Goal: Information Seeking & Learning: Learn about a topic

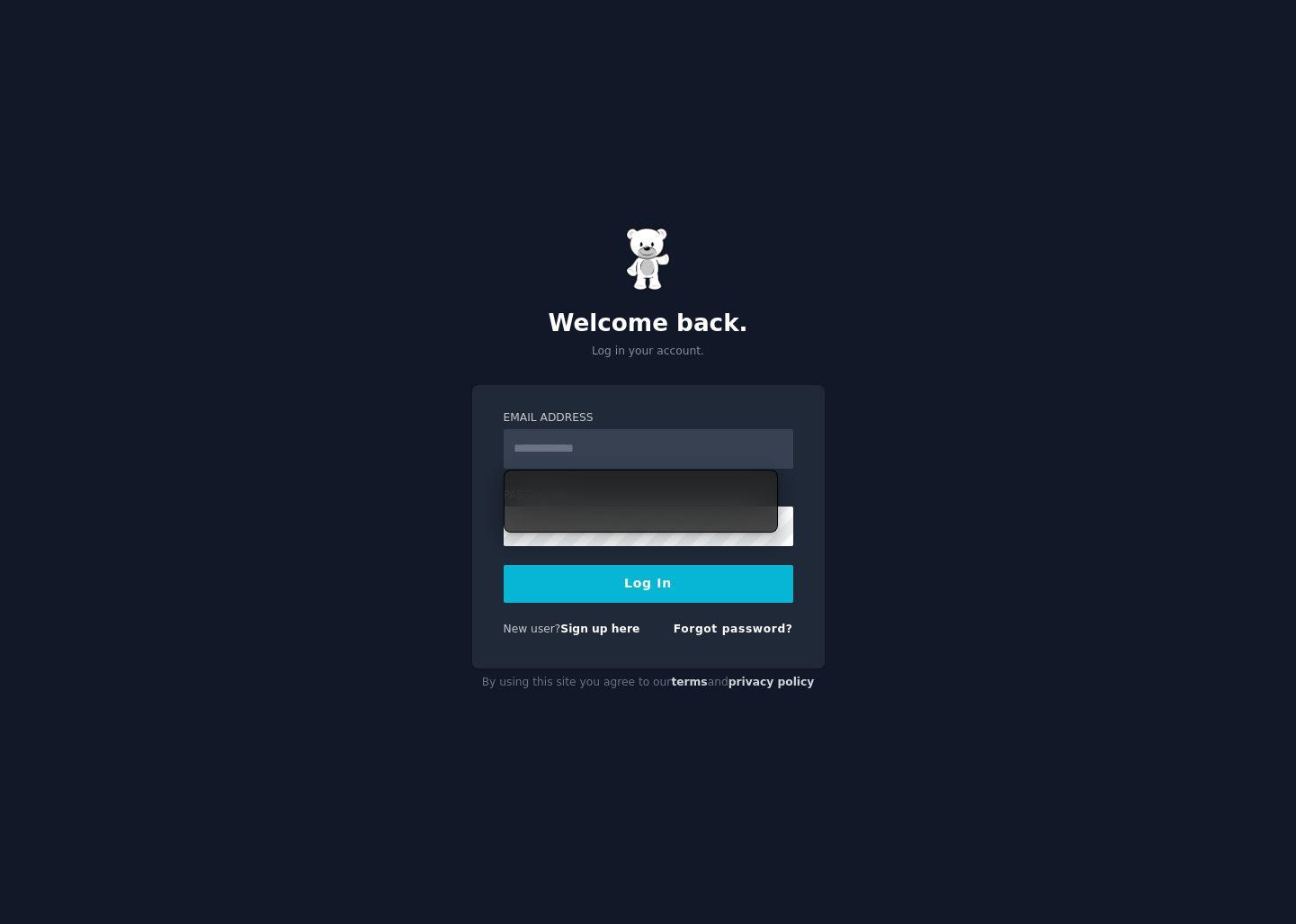
click at [683, 441] on input "Email Address" at bounding box center [648, 449] width 289 height 40
click at [673, 451] on input "Email Address" at bounding box center [648, 449] width 289 height 40
click at [856, 515] on div "Welcome back. Log in your account. Email Address Password Log In New user? Sign…" at bounding box center [648, 462] width 1296 height 924
click at [686, 454] on input "Email Address" at bounding box center [648, 449] width 289 height 40
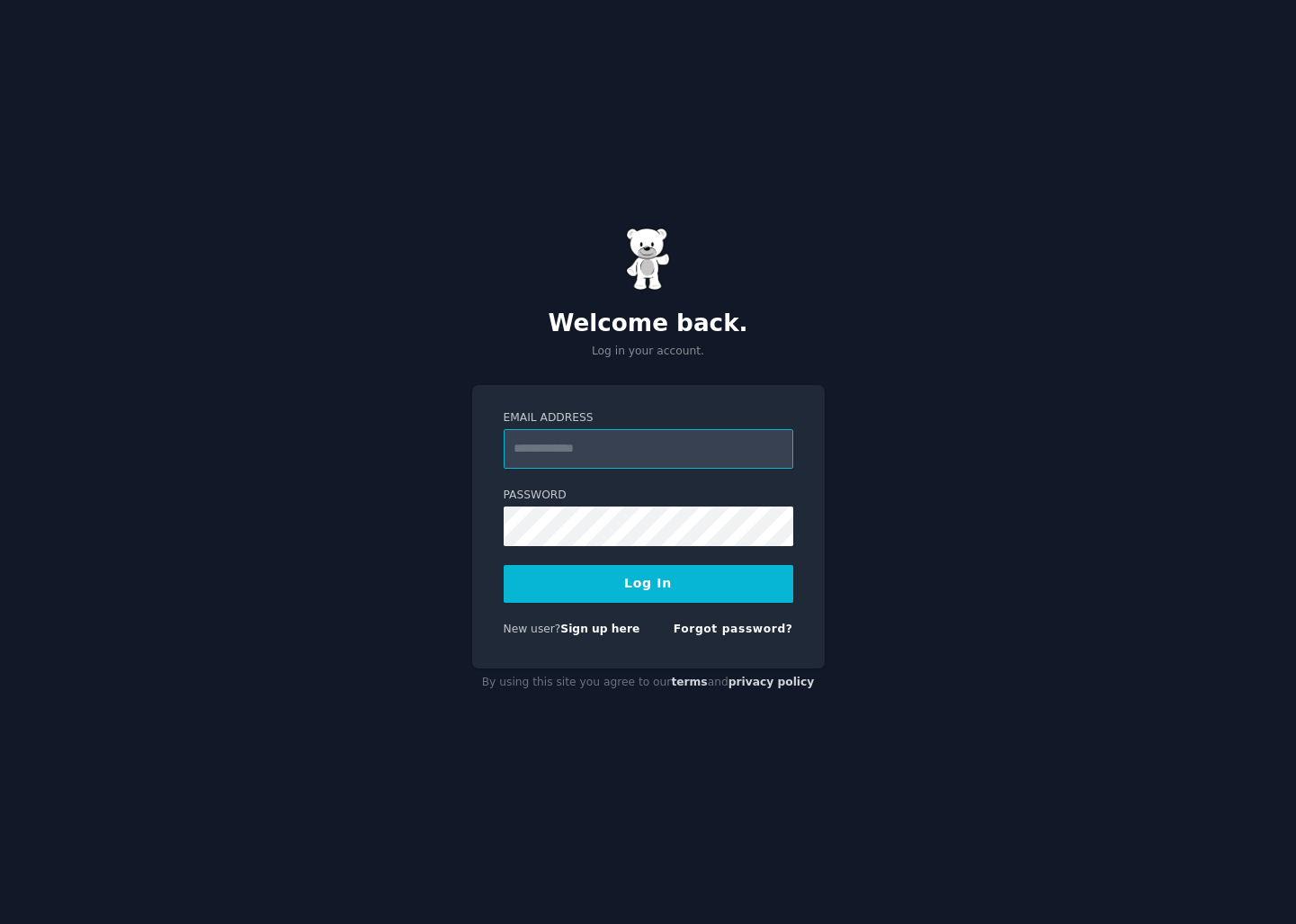
type input "**********"
click at [654, 593] on button "Log In" at bounding box center [648, 584] width 289 height 38
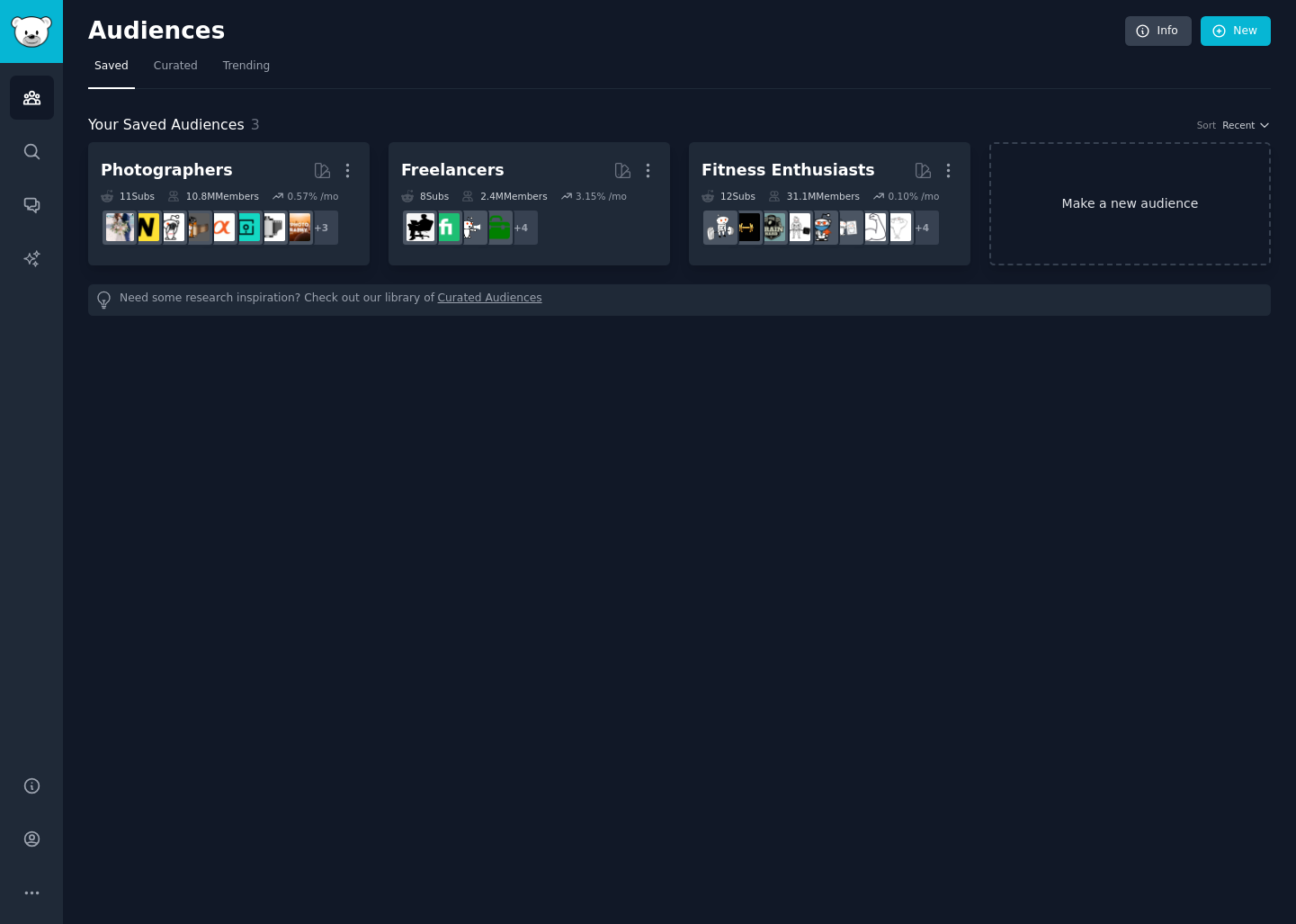
click at [1121, 226] on link "Make a new audience" at bounding box center [1129, 203] width 281 height 123
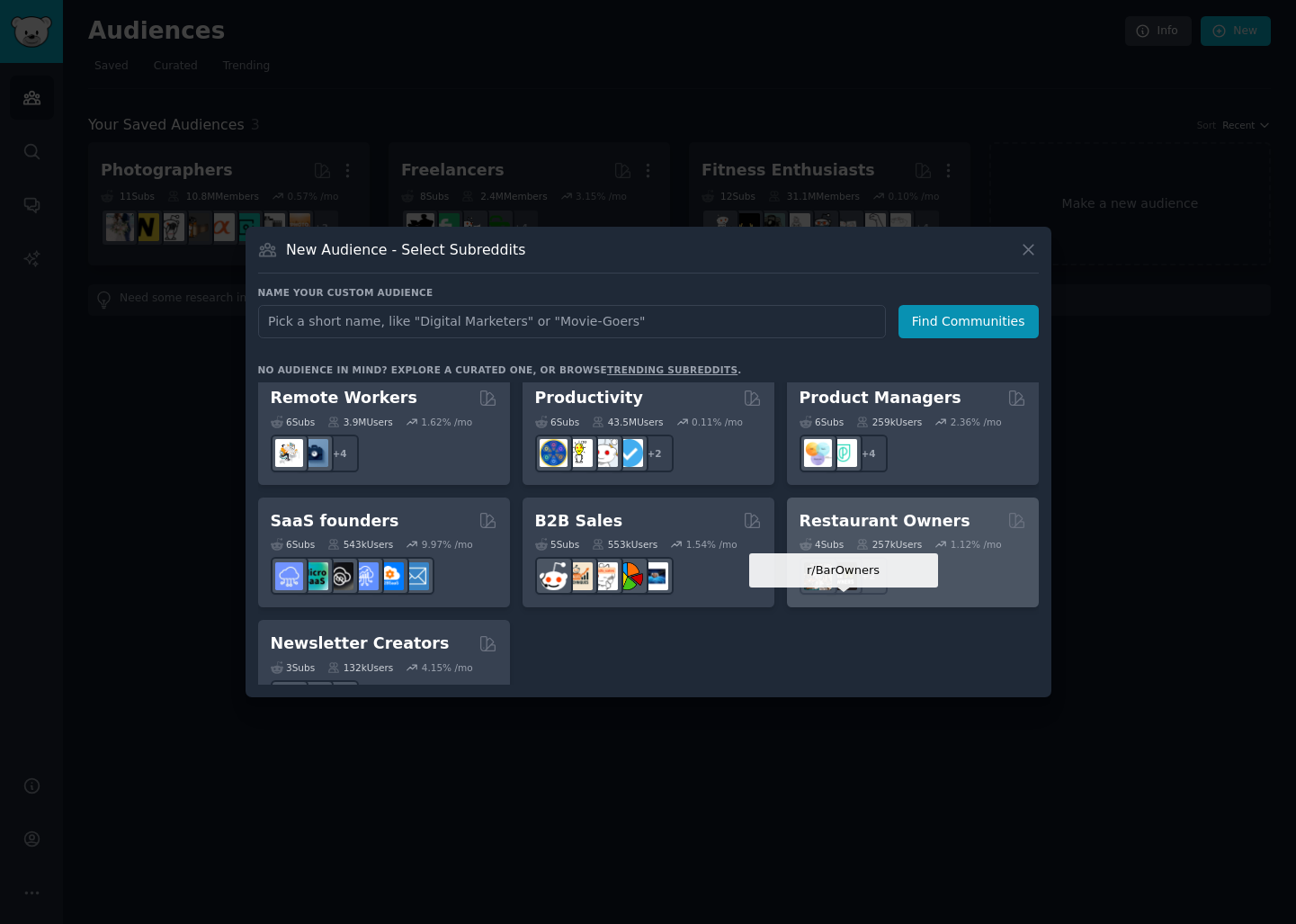
scroll to position [1404, 0]
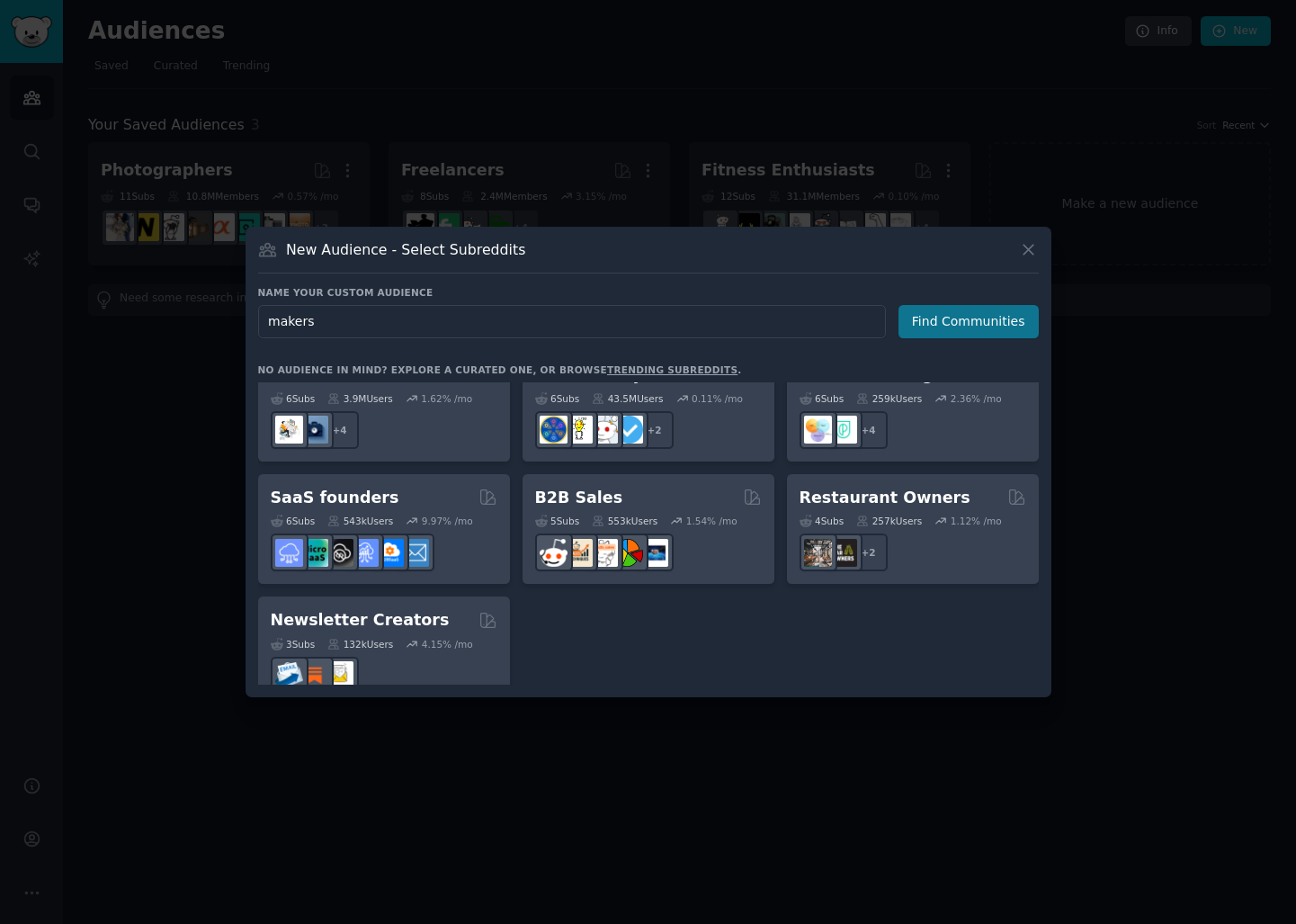
type input "makers"
click at [985, 313] on button "Find Communities" at bounding box center [968, 321] width 141 height 33
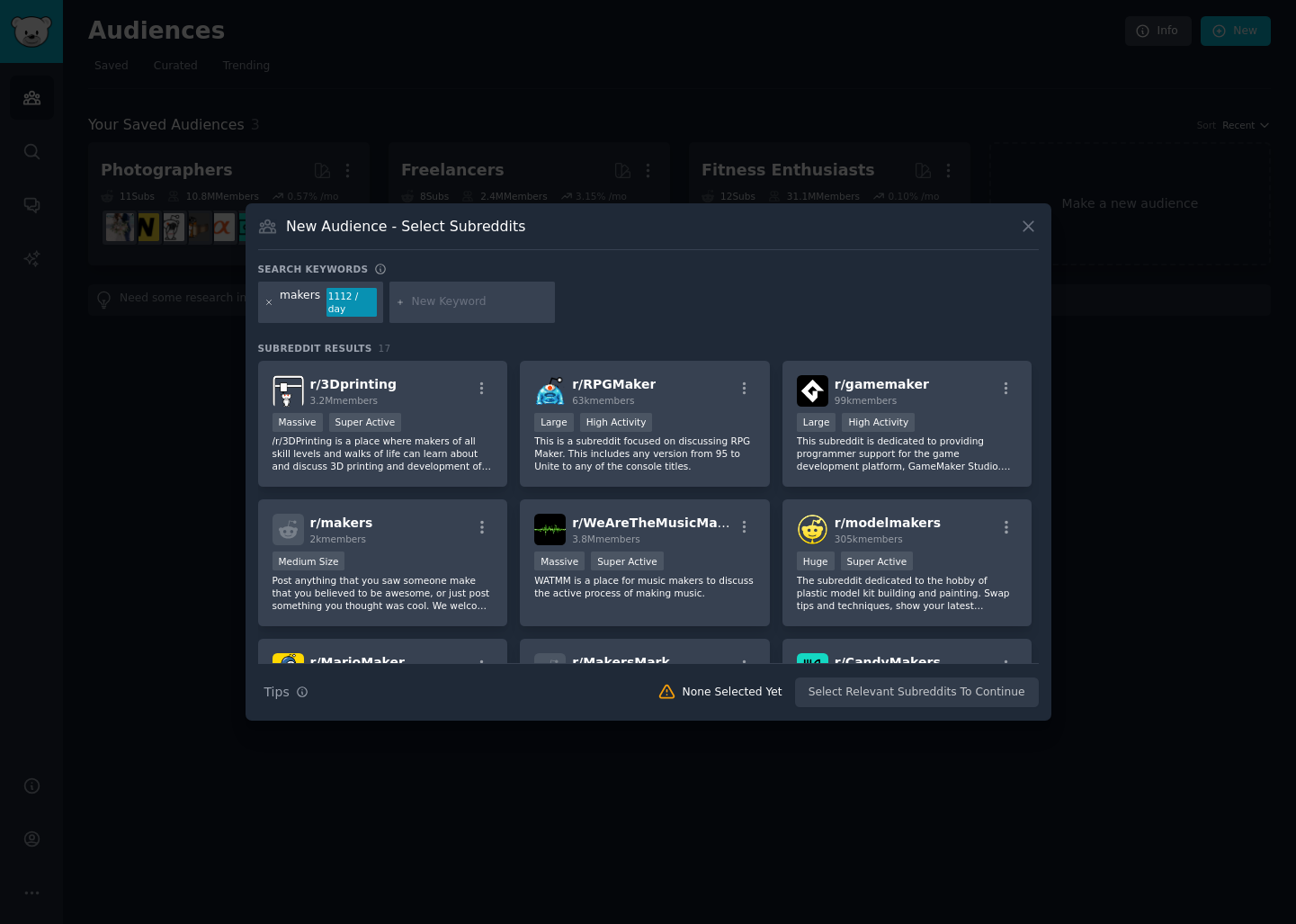
click at [267, 297] on icon at bounding box center [269, 302] width 10 height 10
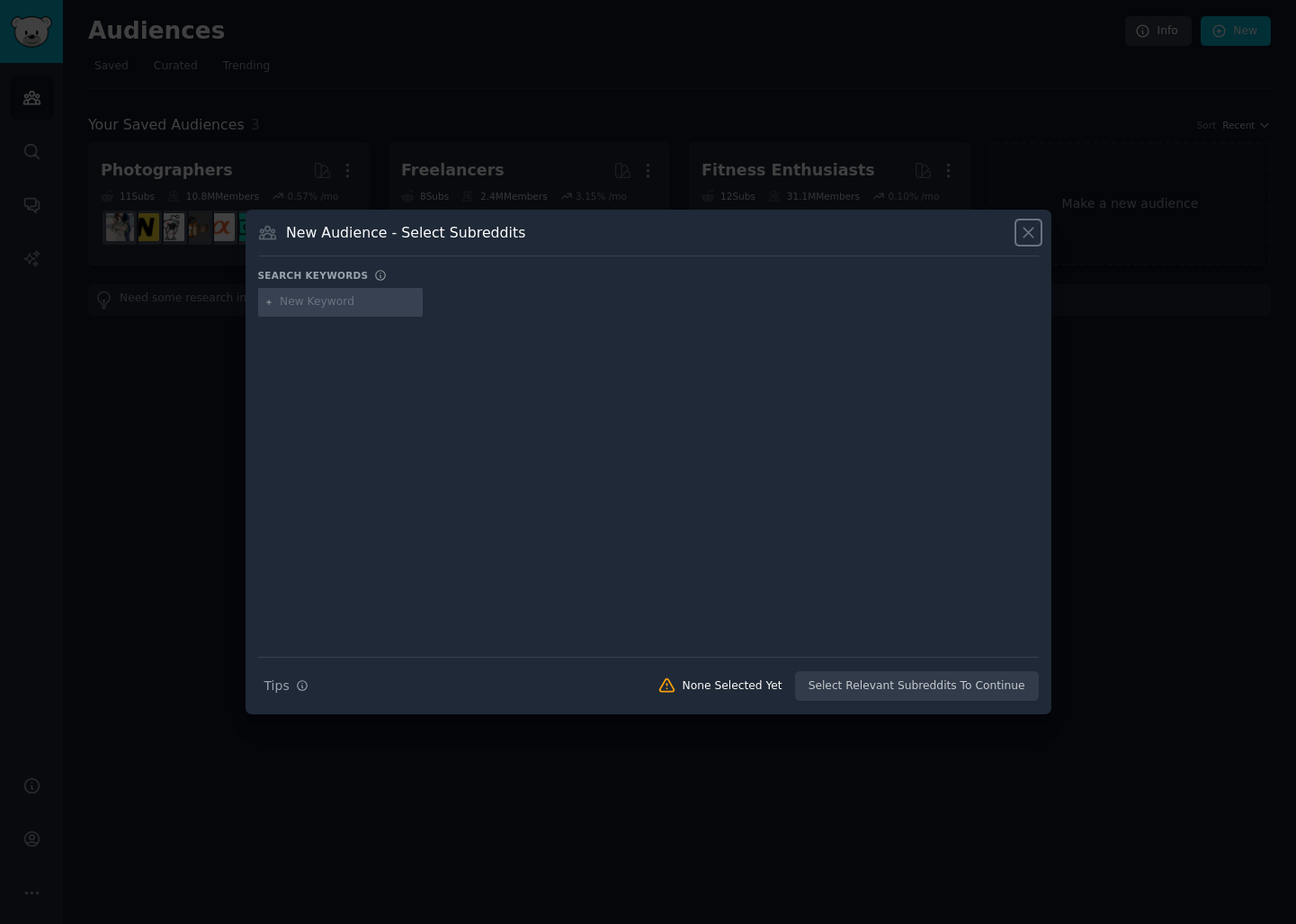
click at [1025, 233] on icon at bounding box center [1029, 233] width 10 height 10
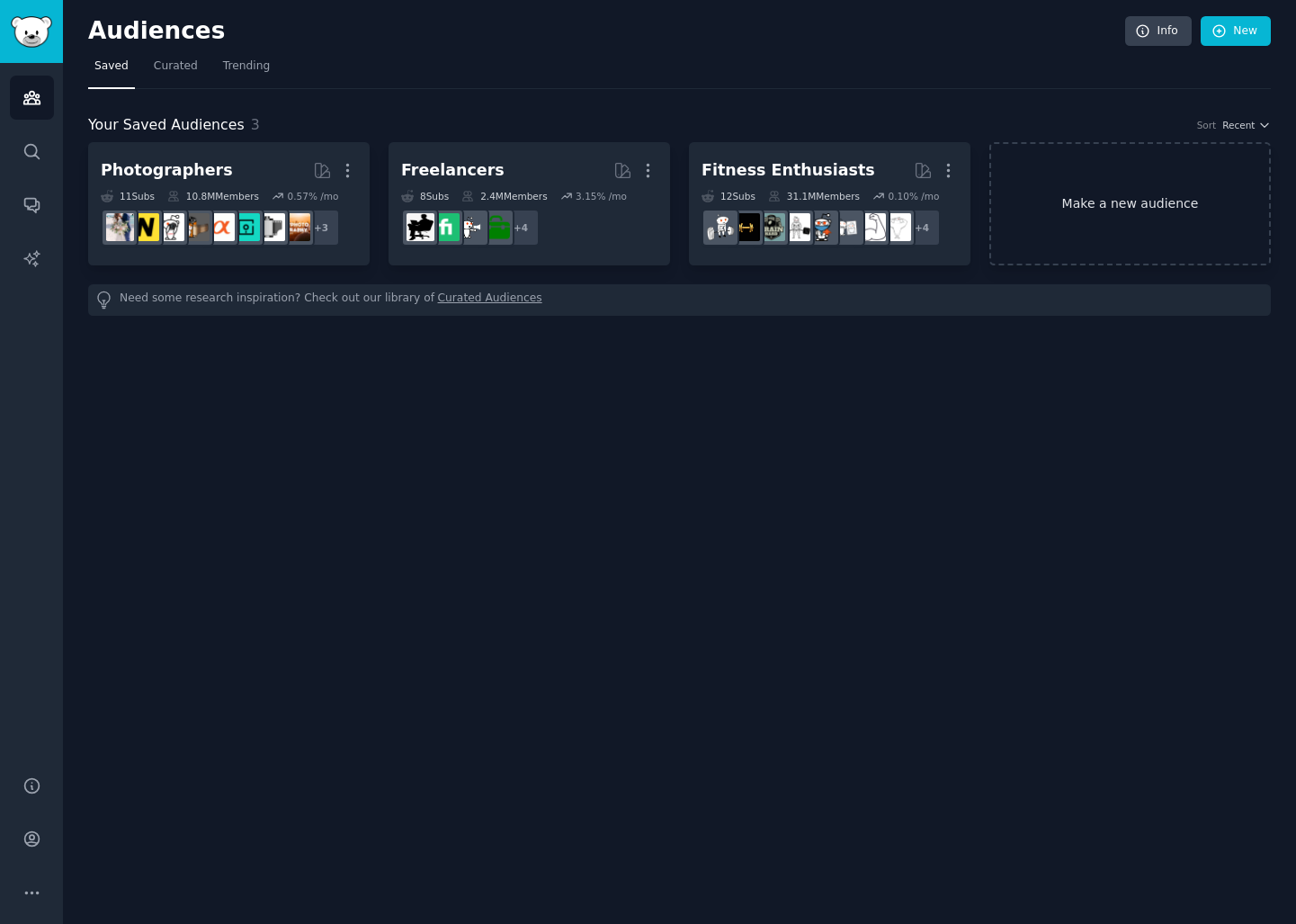
click at [1067, 209] on link "Make a new audience" at bounding box center [1129, 203] width 281 height 123
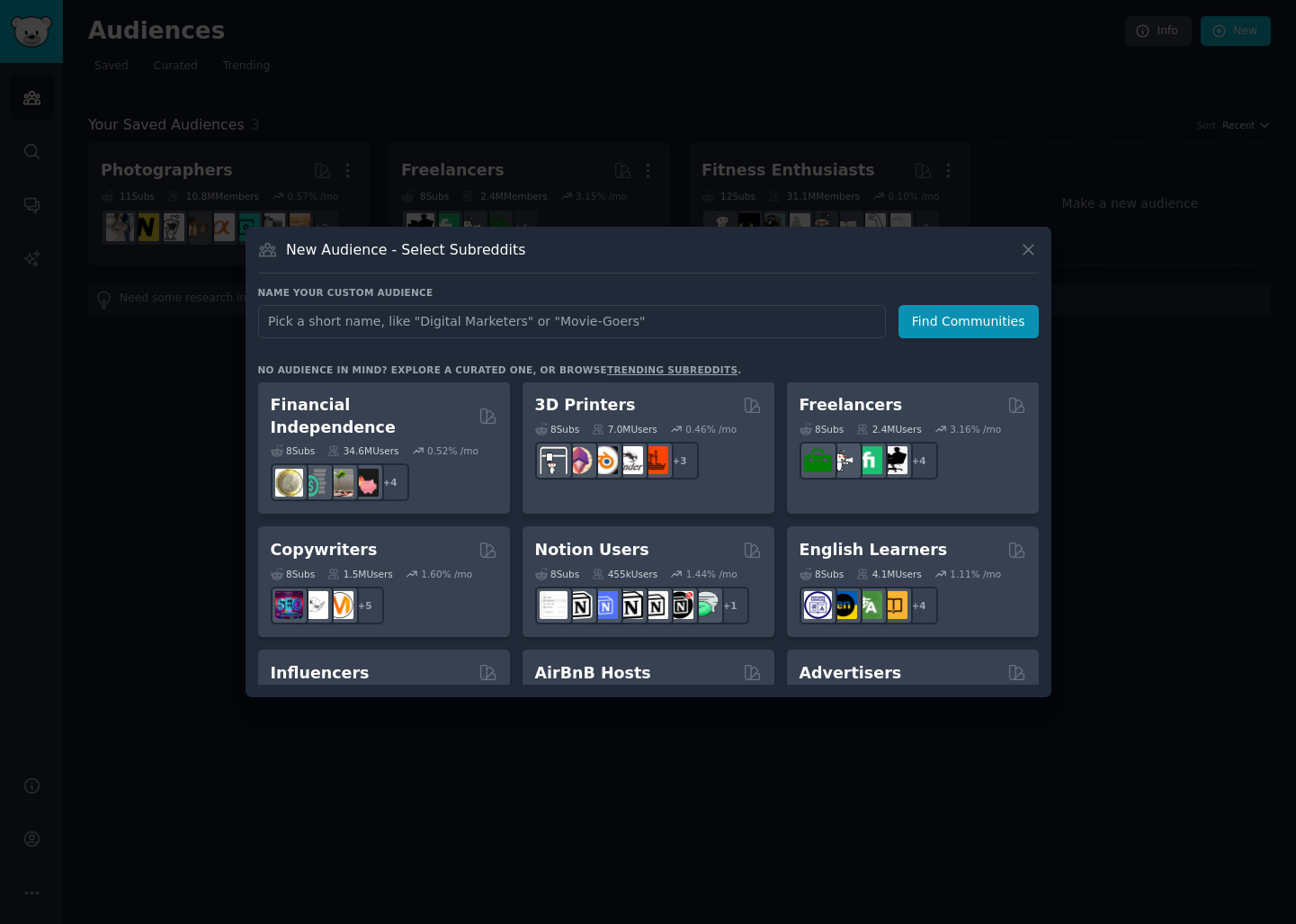
scroll to position [978, 0]
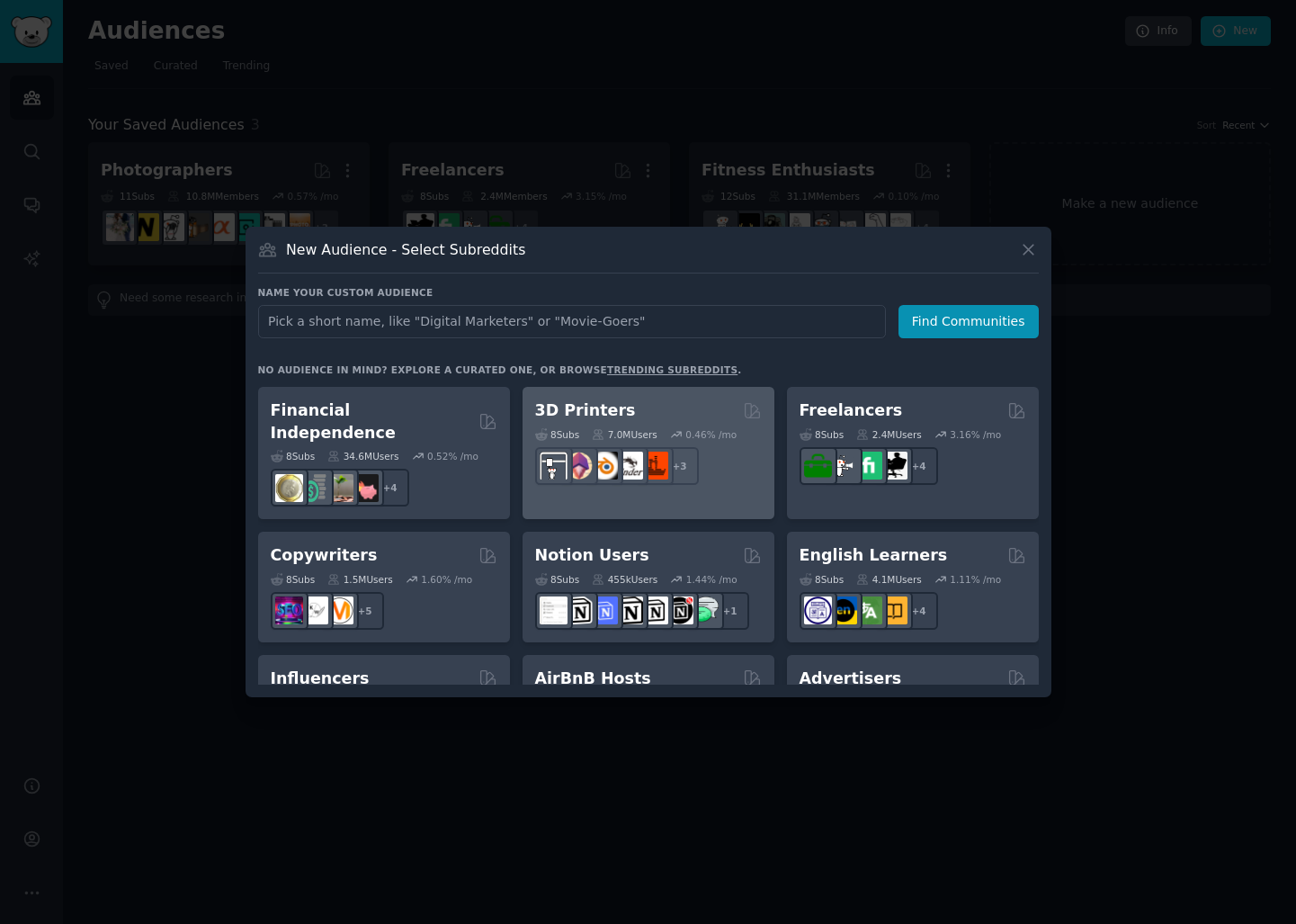
click at [689, 415] on div "3D Printers" at bounding box center [648, 410] width 226 height 23
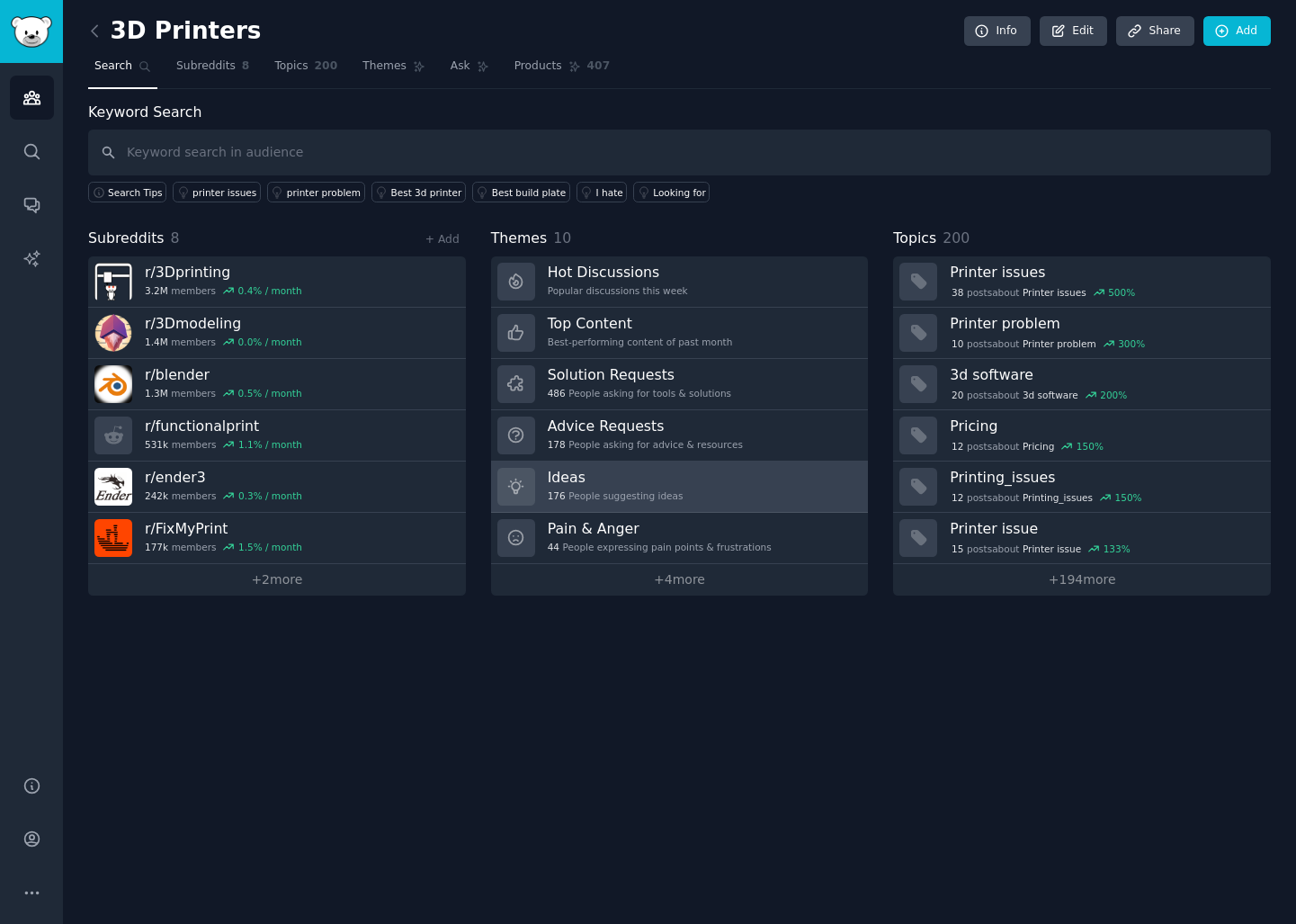
click at [738, 491] on link "Ideas 176 People suggesting ideas" at bounding box center [679, 486] width 378 height 51
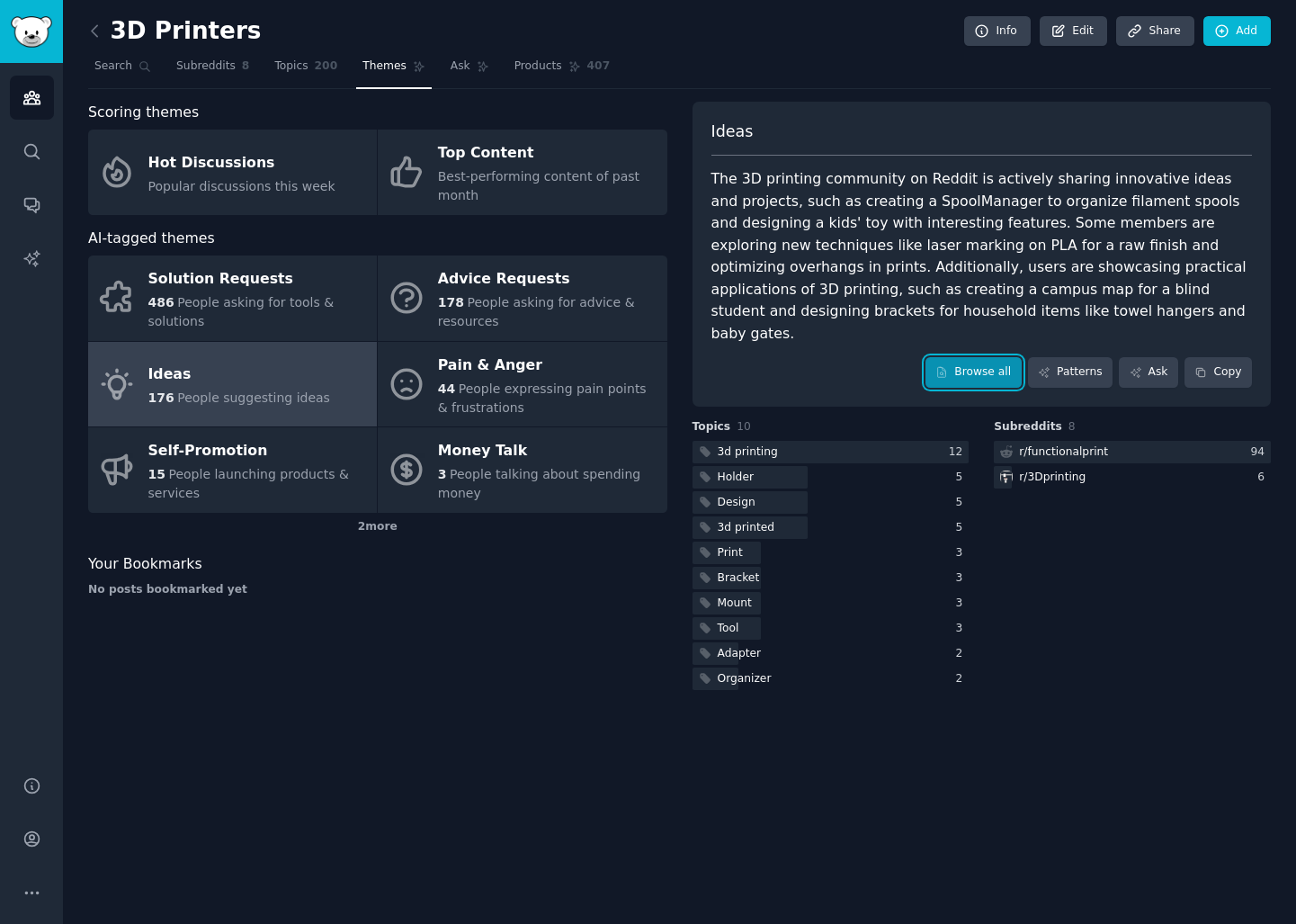
click at [985, 357] on link "Browse all" at bounding box center [973, 372] width 96 height 31
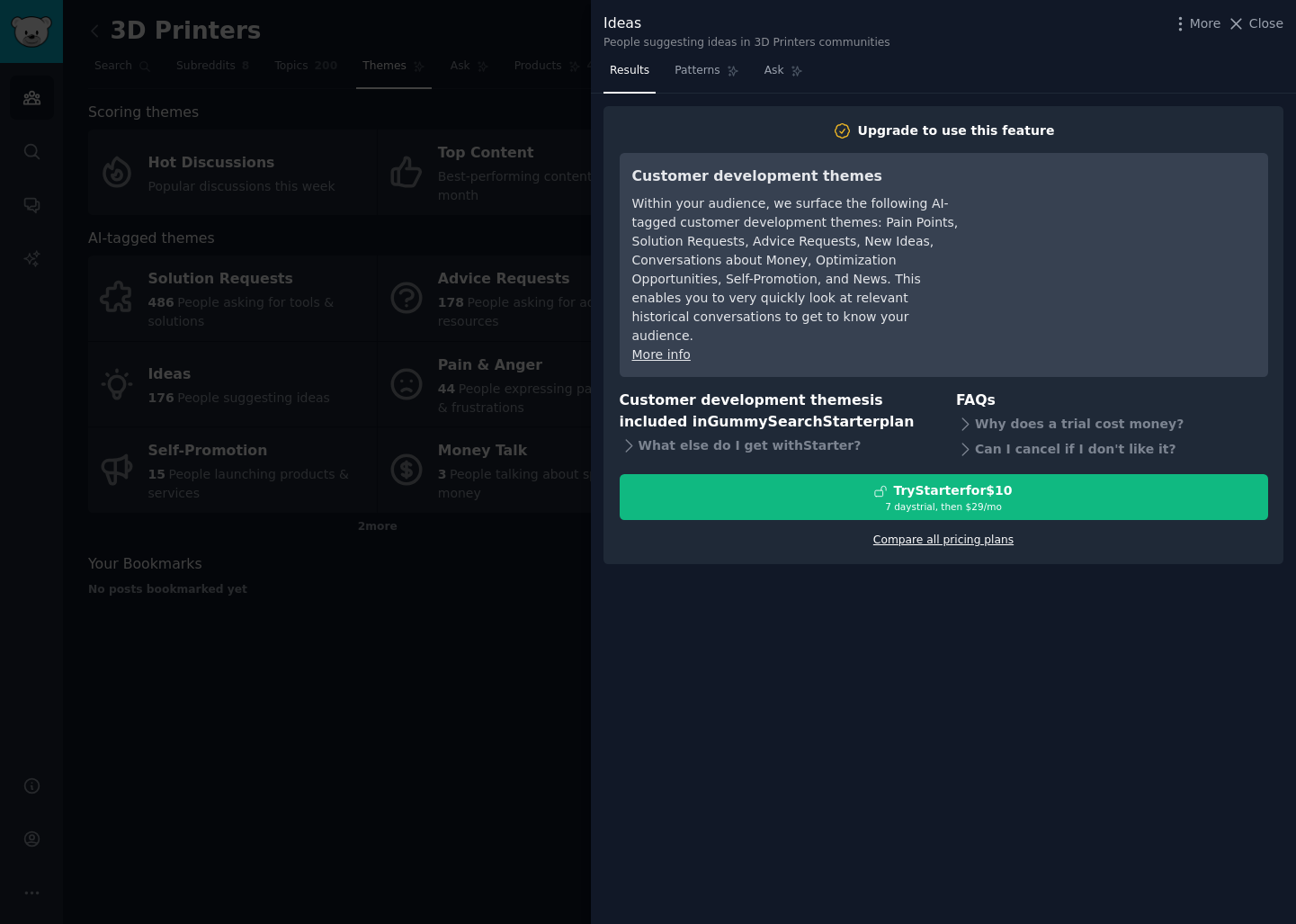
click at [934, 533] on link "Compare all pricing plans" at bounding box center [943, 539] width 141 height 13
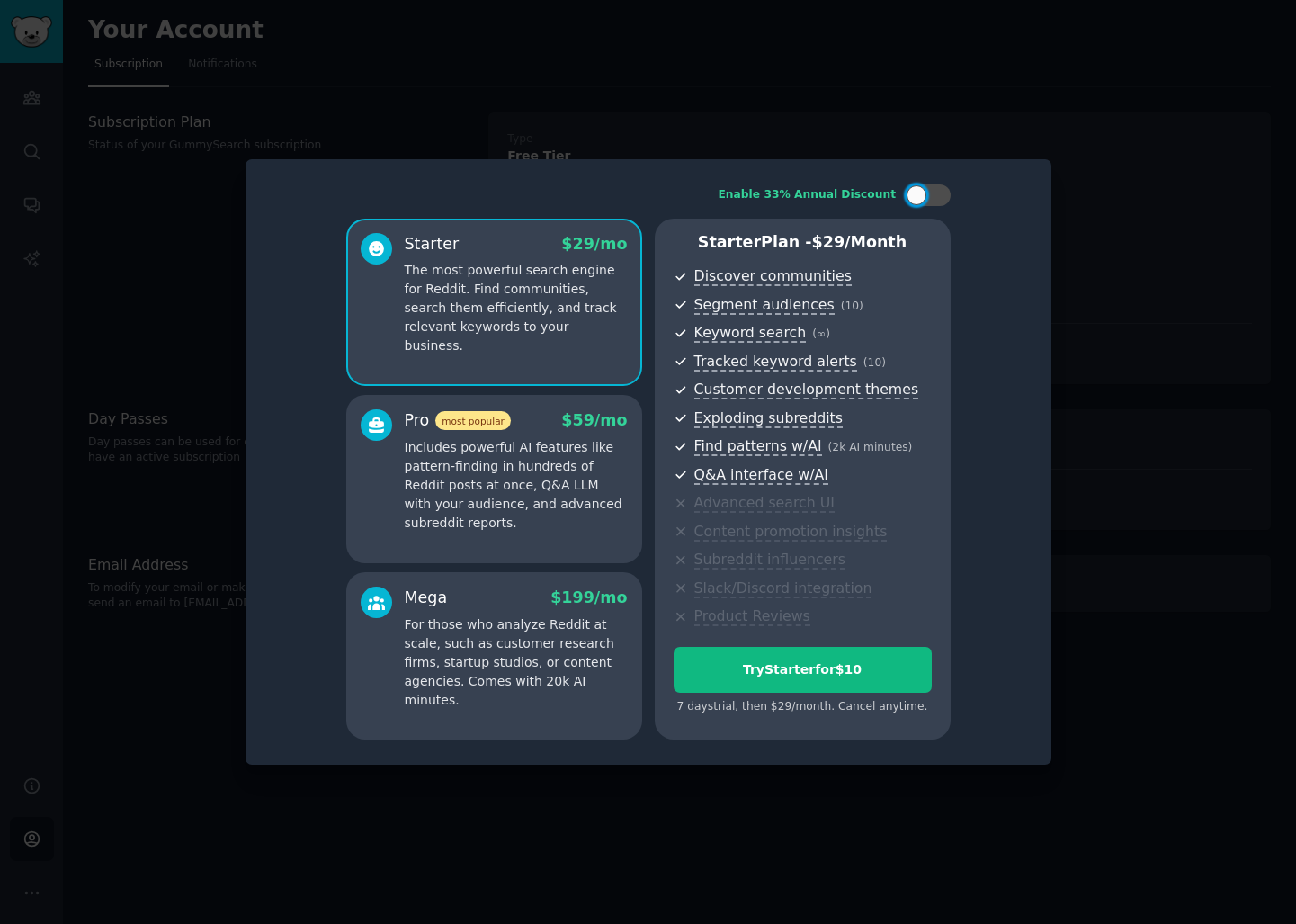
click at [590, 493] on p "Includes powerful AI features like pattern-finding in hundreds of Reddit posts …" at bounding box center [517, 485] width 223 height 95
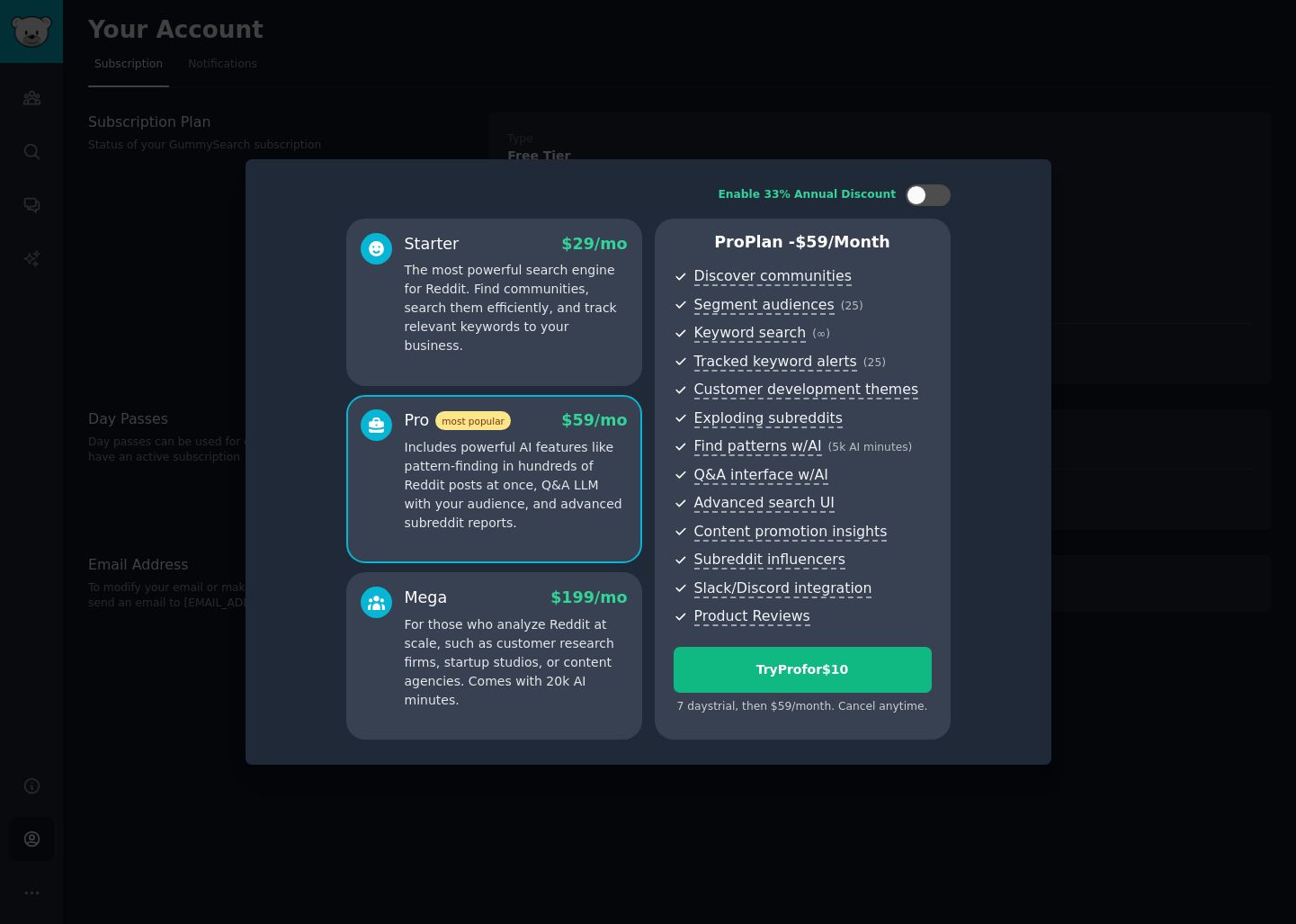
click at [1042, 143] on div at bounding box center [648, 462] width 1296 height 924
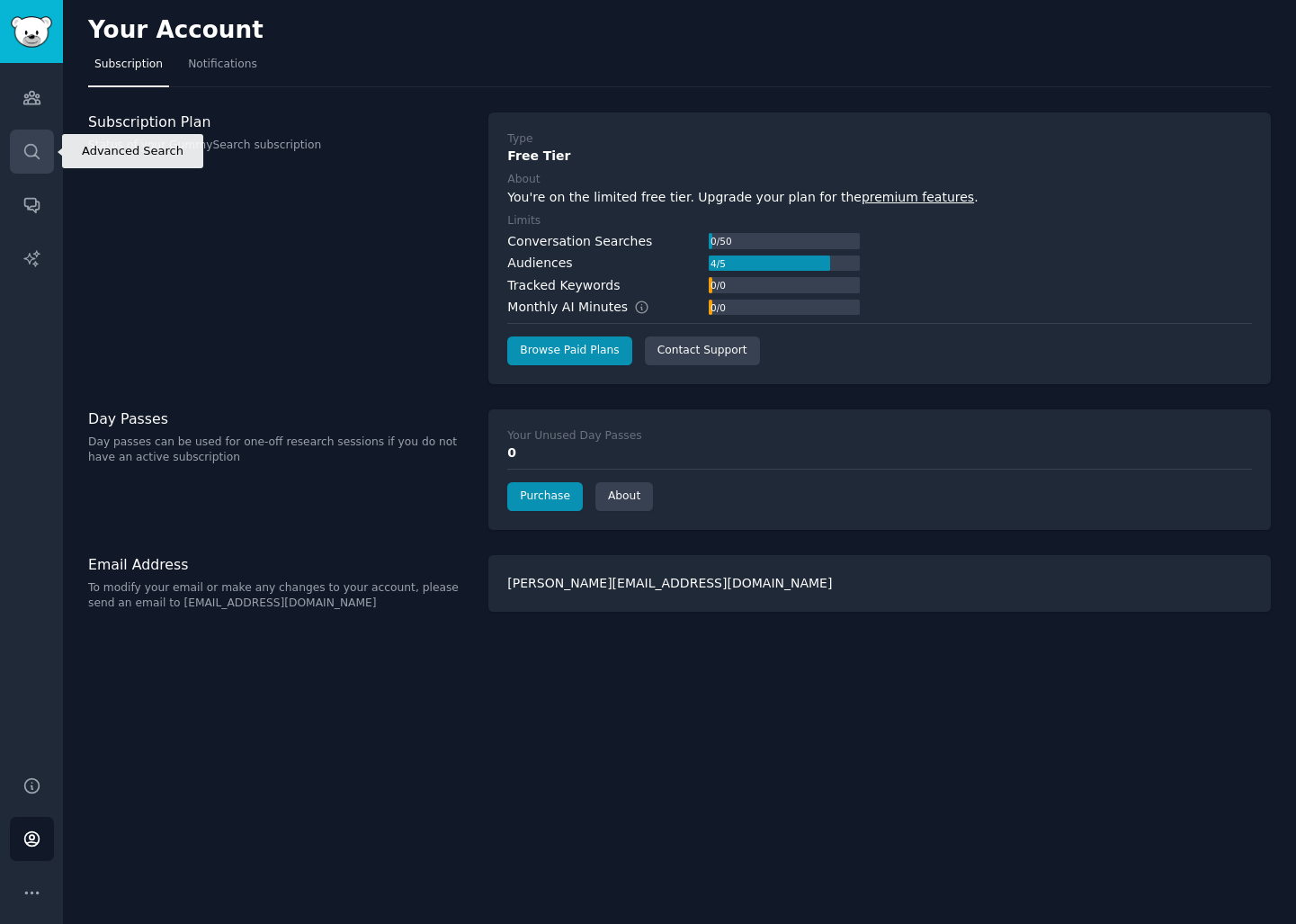
click at [41, 132] on link "Search" at bounding box center [32, 152] width 44 height 44
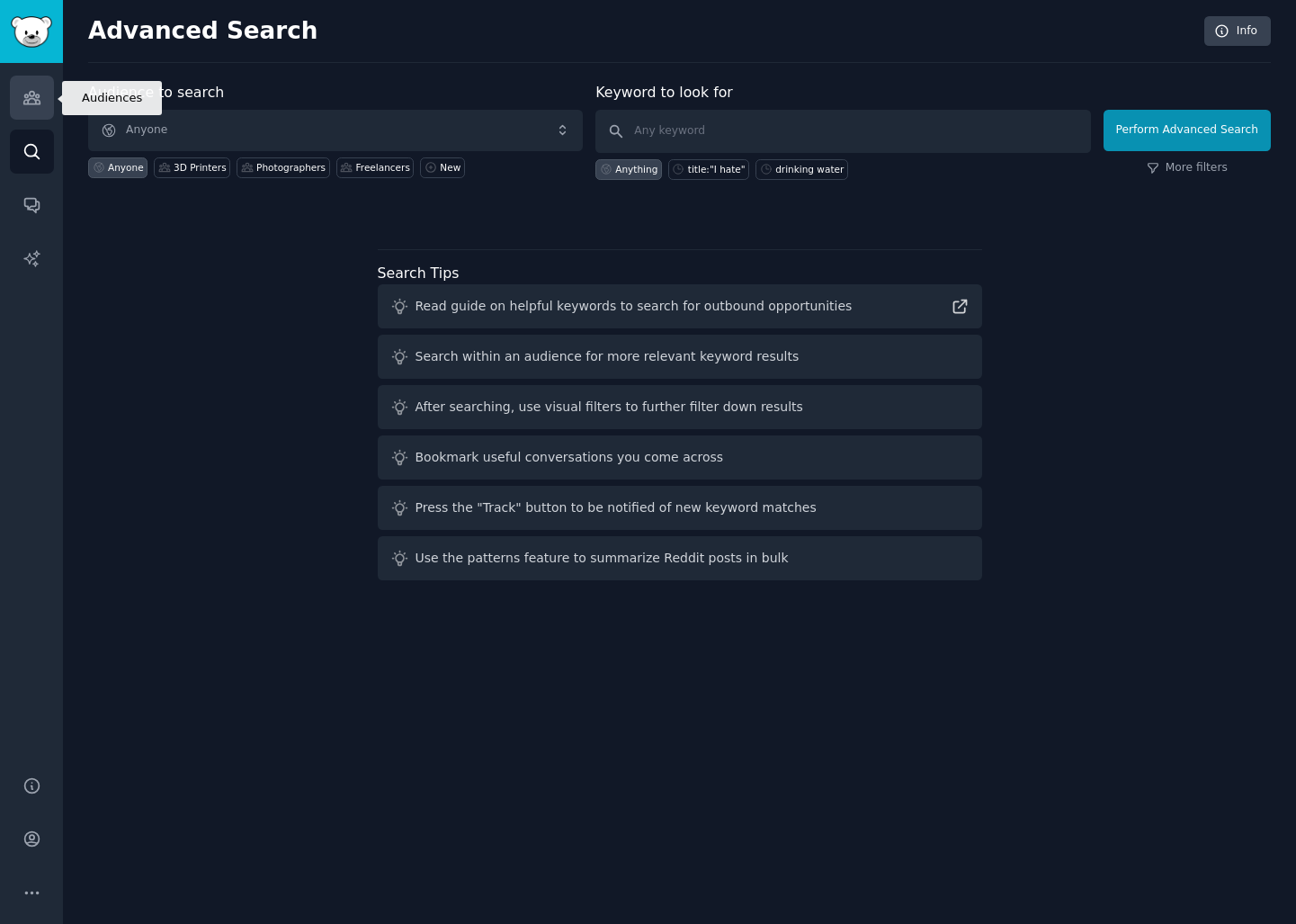
click at [49, 100] on link "Audiences" at bounding box center [32, 98] width 44 height 44
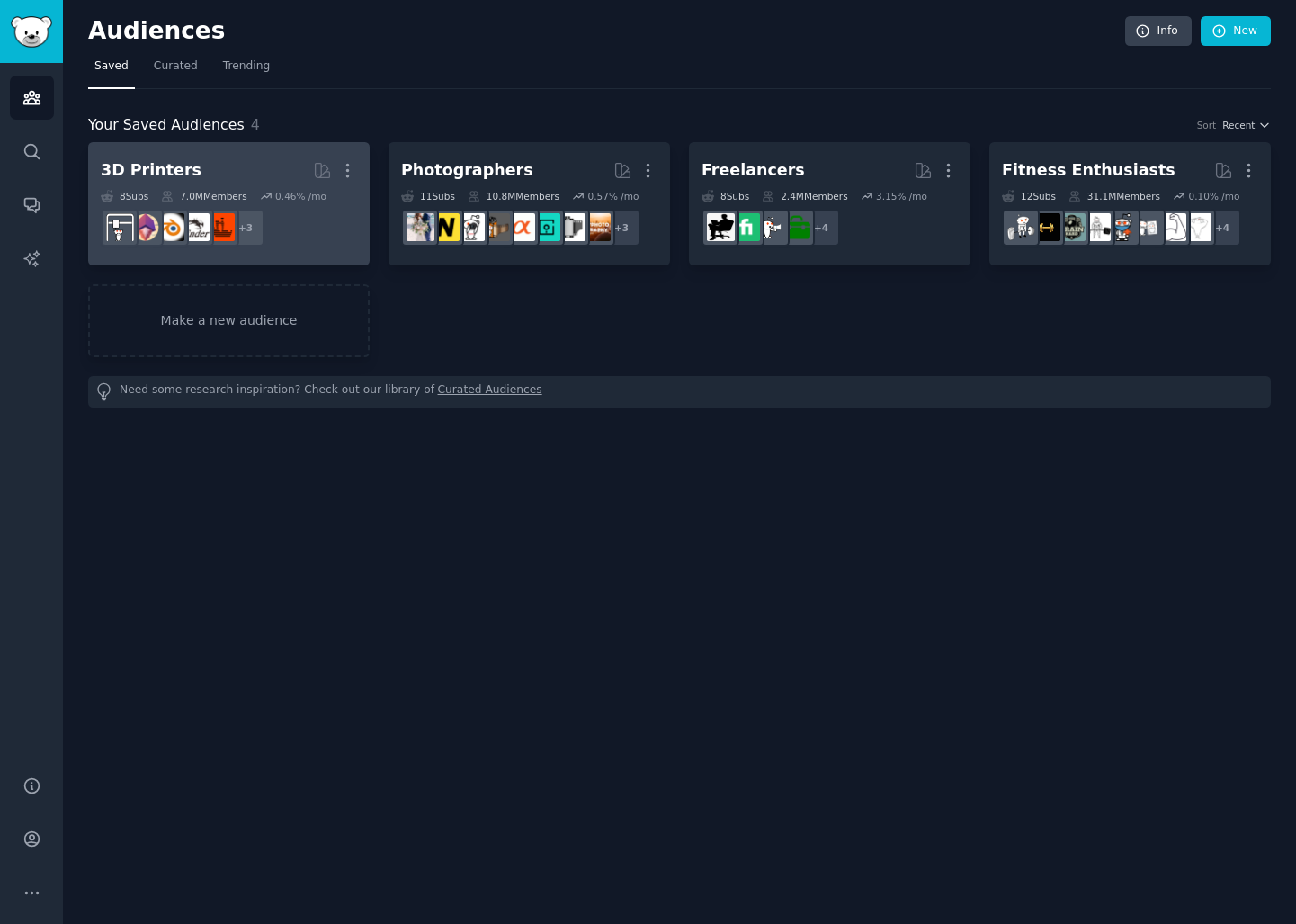
click at [323, 182] on div "More" at bounding box center [335, 171] width 44 height 32
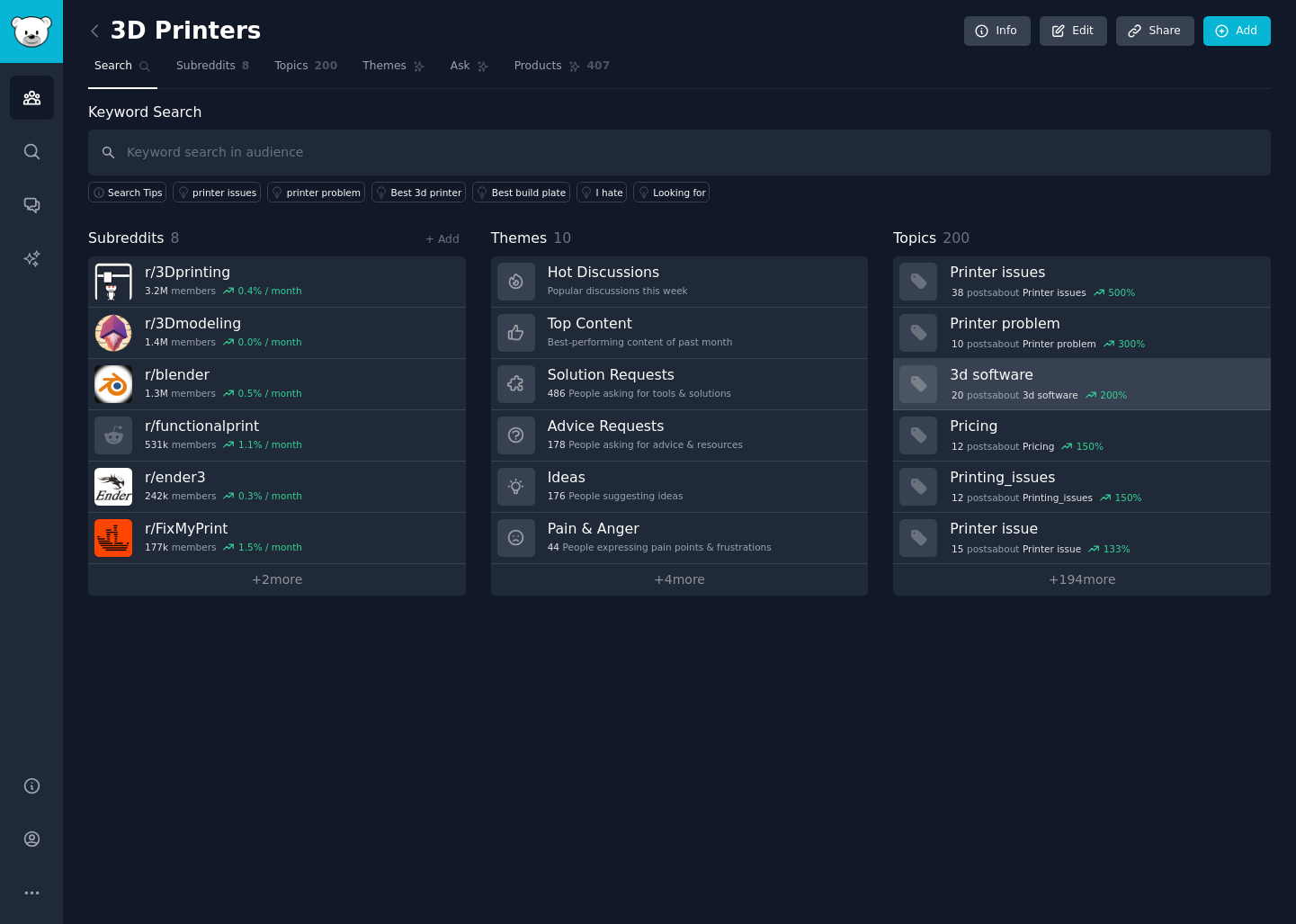
click at [985, 392] on div "20 post s about 3d software 200 %" at bounding box center [1039, 395] width 179 height 16
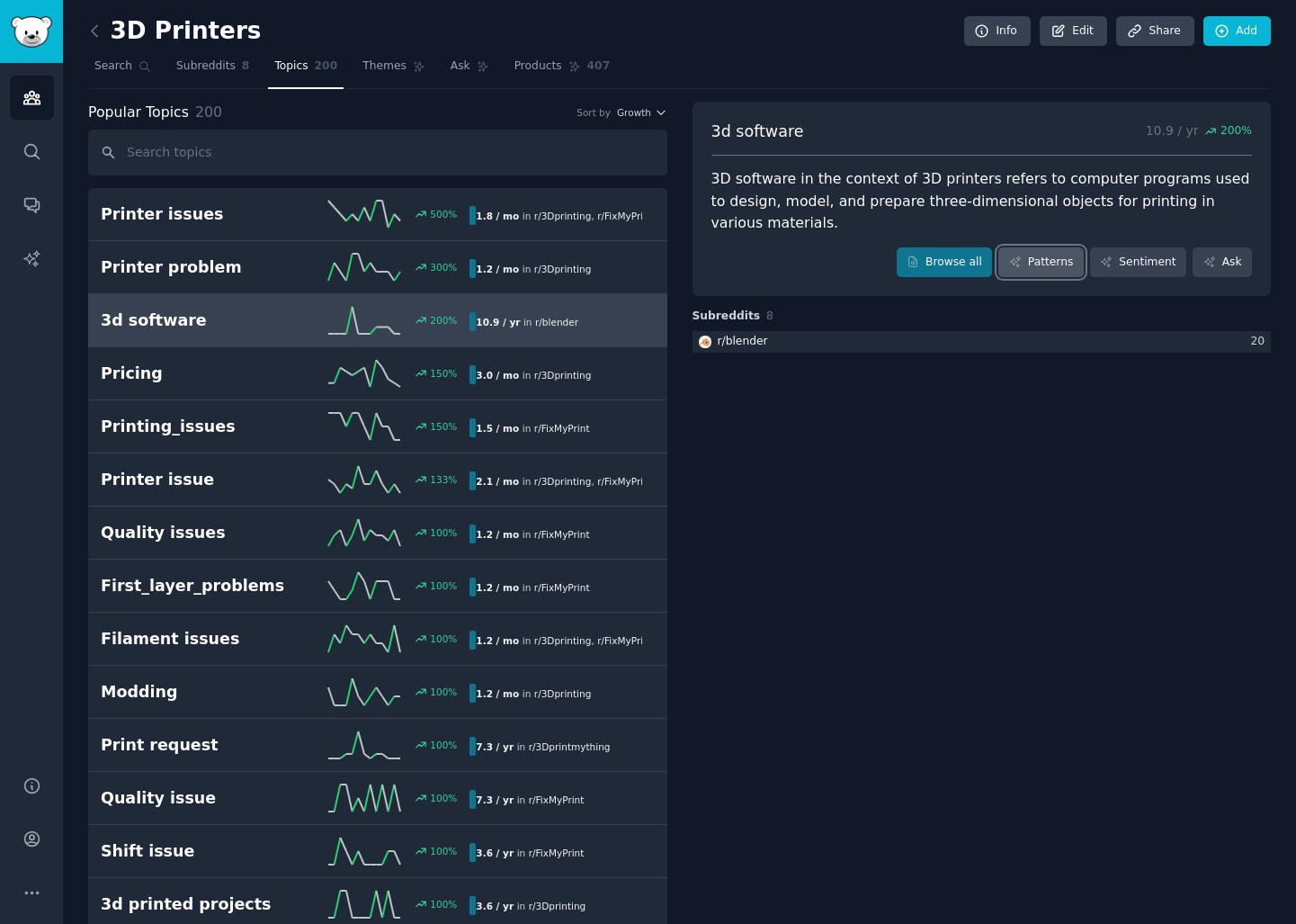
click at [1032, 265] on link "Patterns" at bounding box center [1040, 262] width 85 height 31
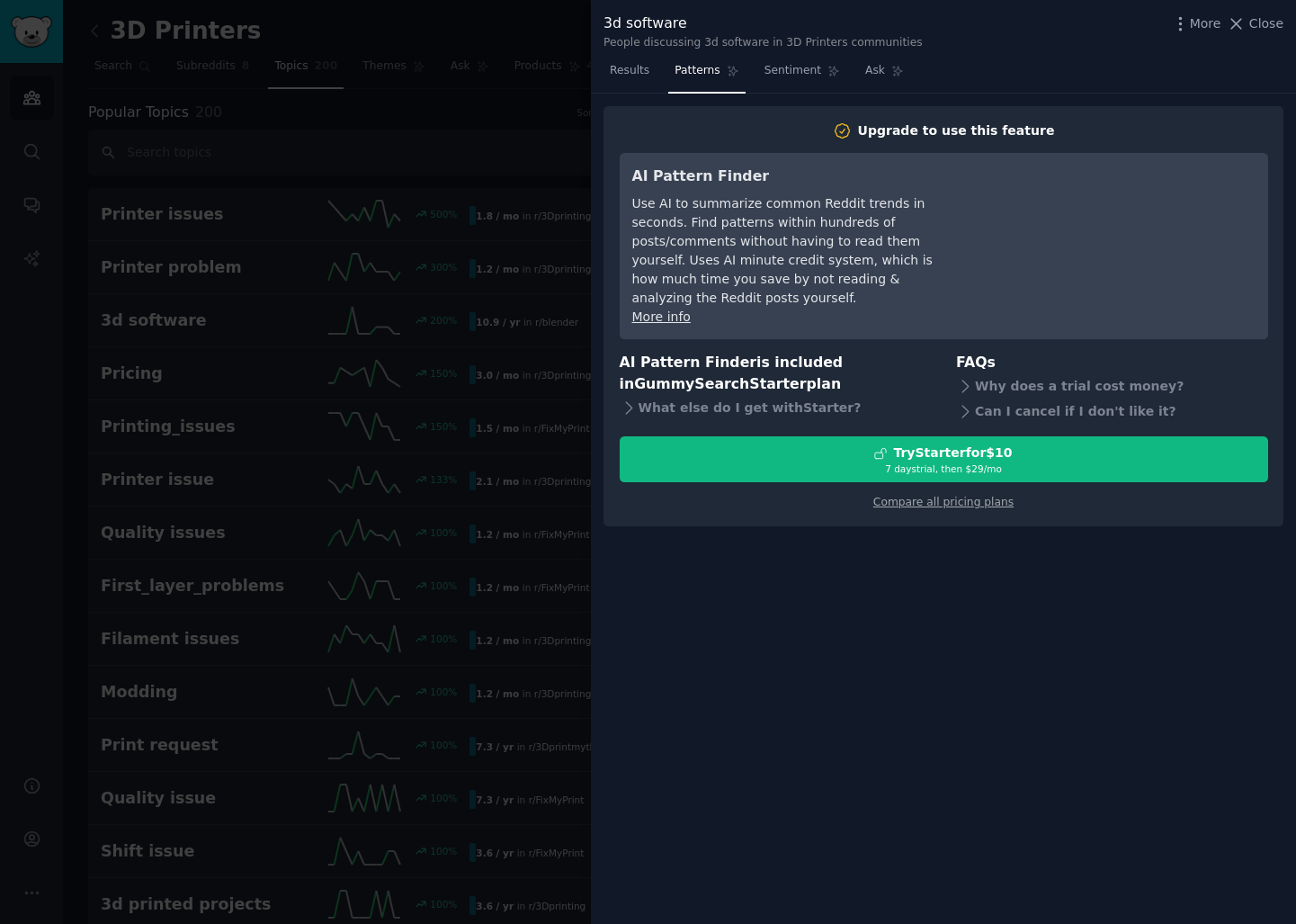
click at [527, 147] on div at bounding box center [648, 462] width 1296 height 924
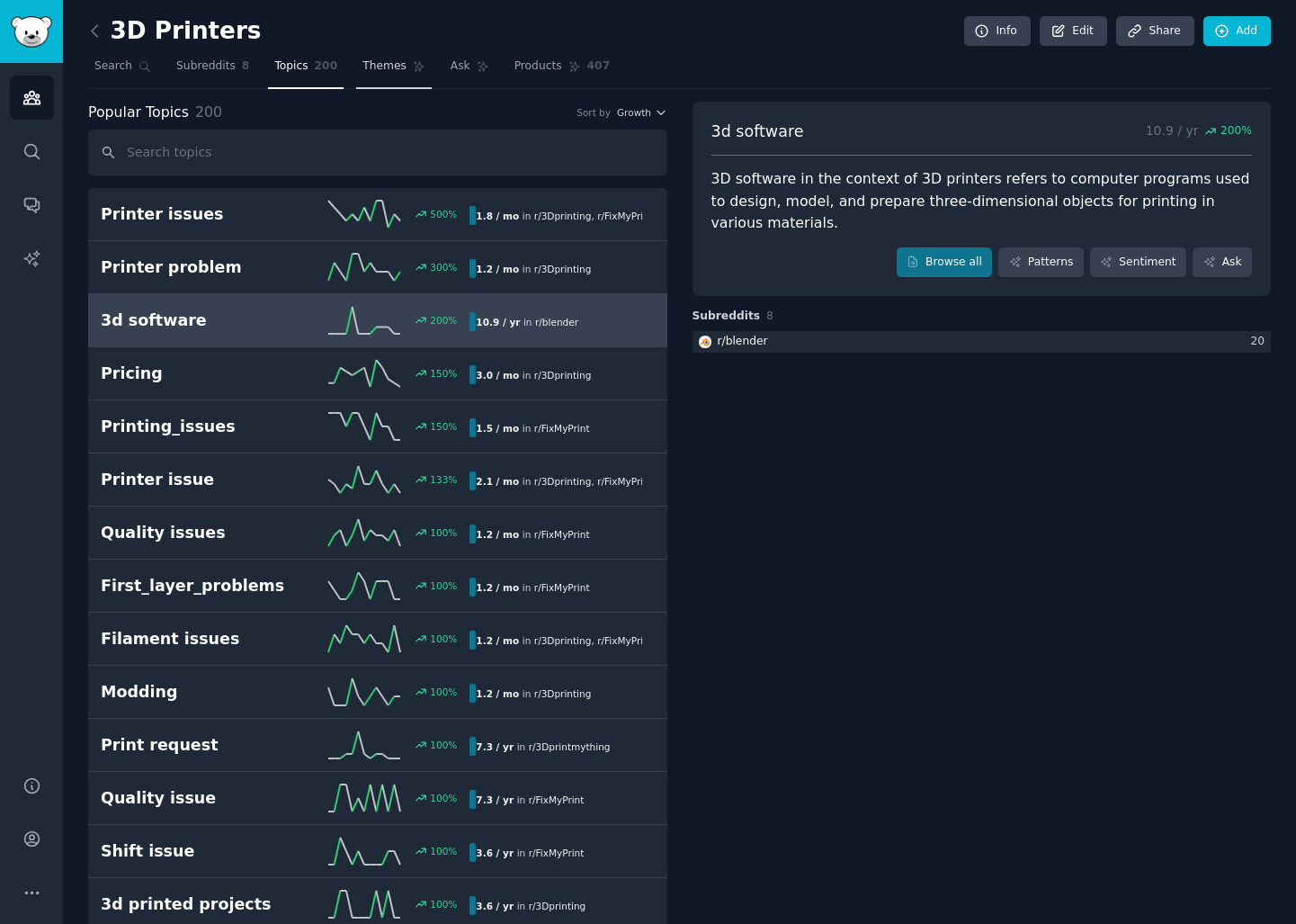
click at [368, 61] on span "Themes" at bounding box center [384, 67] width 44 height 16
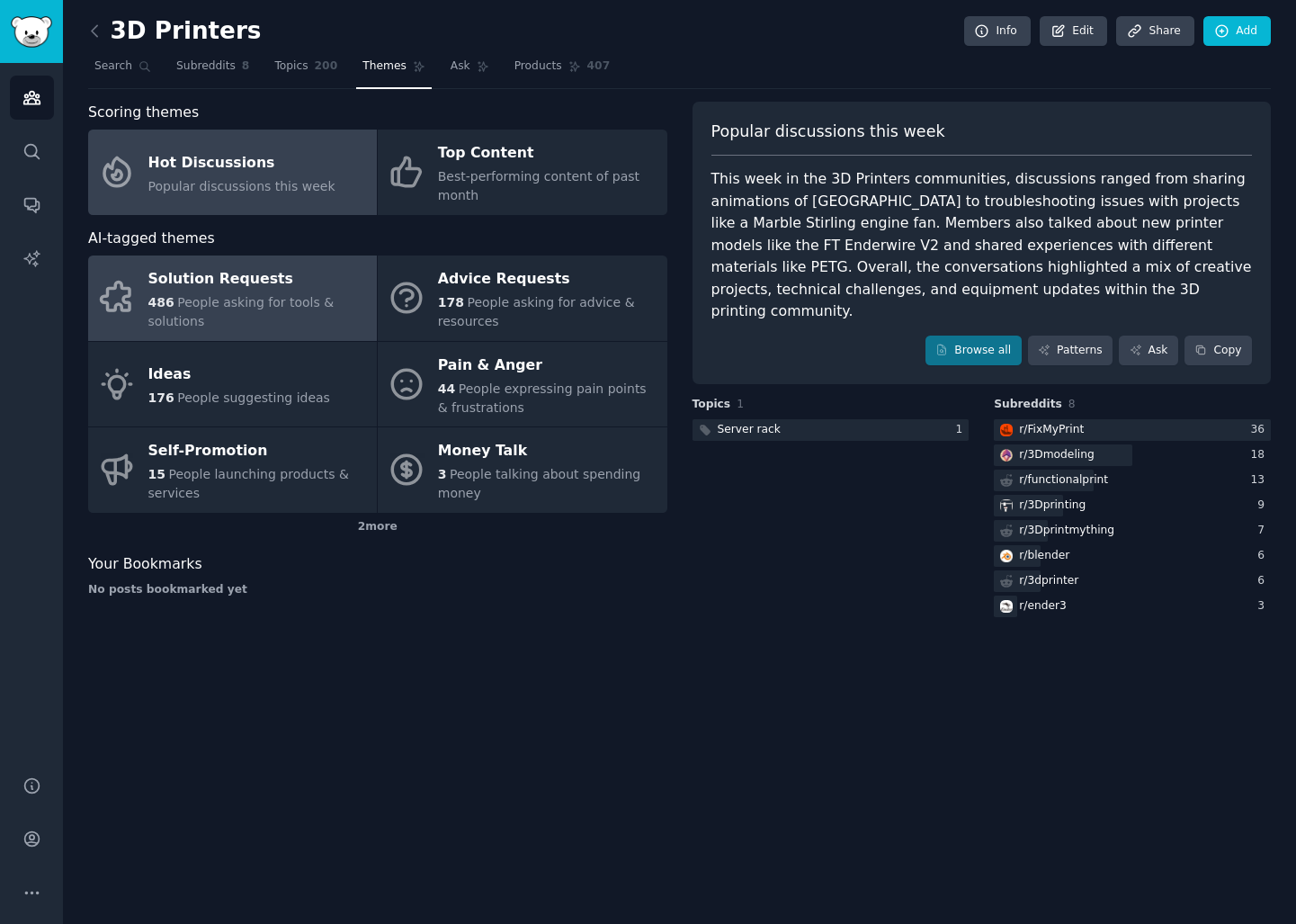
click at [269, 296] on span "People asking for tools & solutions" at bounding box center [241, 311] width 187 height 33
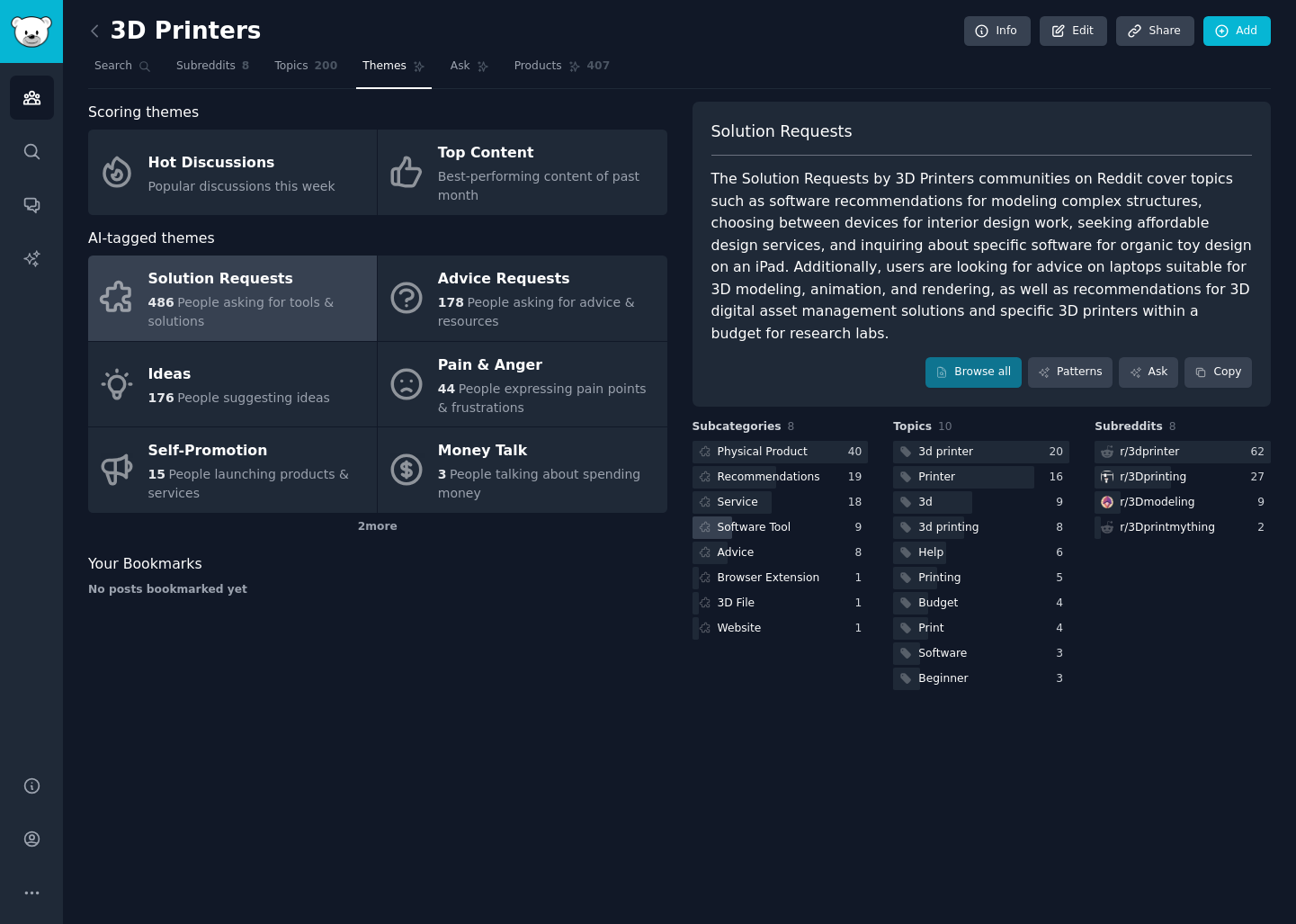
click at [765, 520] on div "Software Tool" at bounding box center [754, 528] width 74 height 16
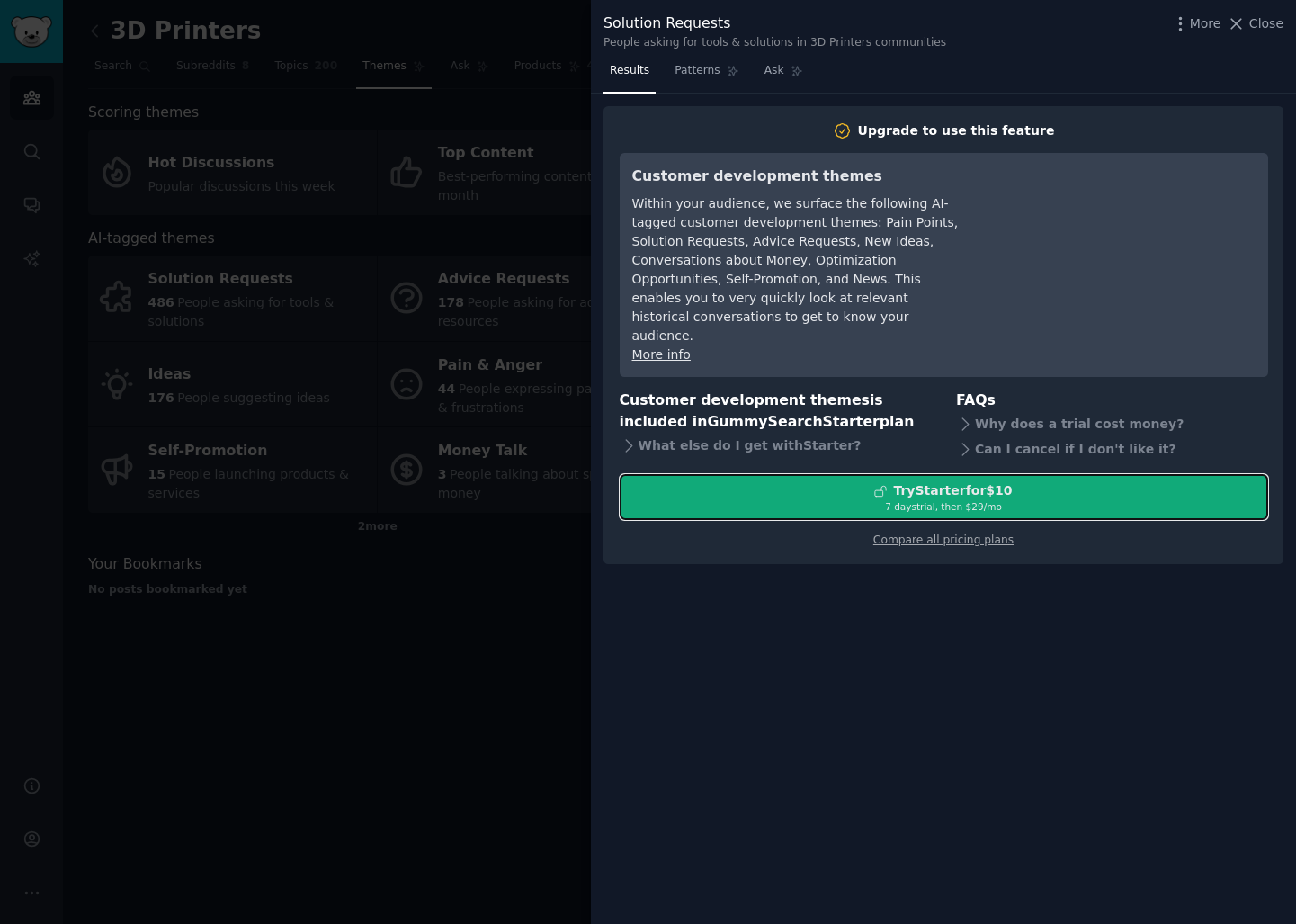
click at [882, 486] on icon at bounding box center [880, 491] width 11 height 10
